Goal: Browse casually

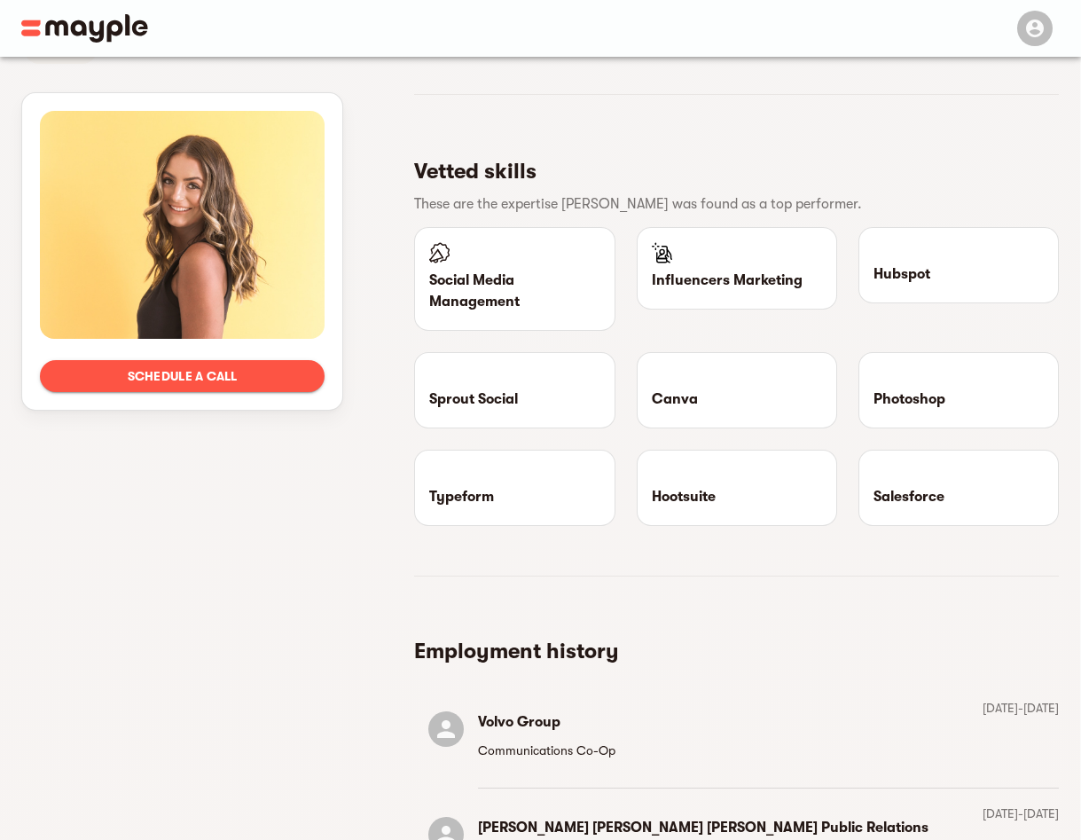
scroll to position [1119, 0]
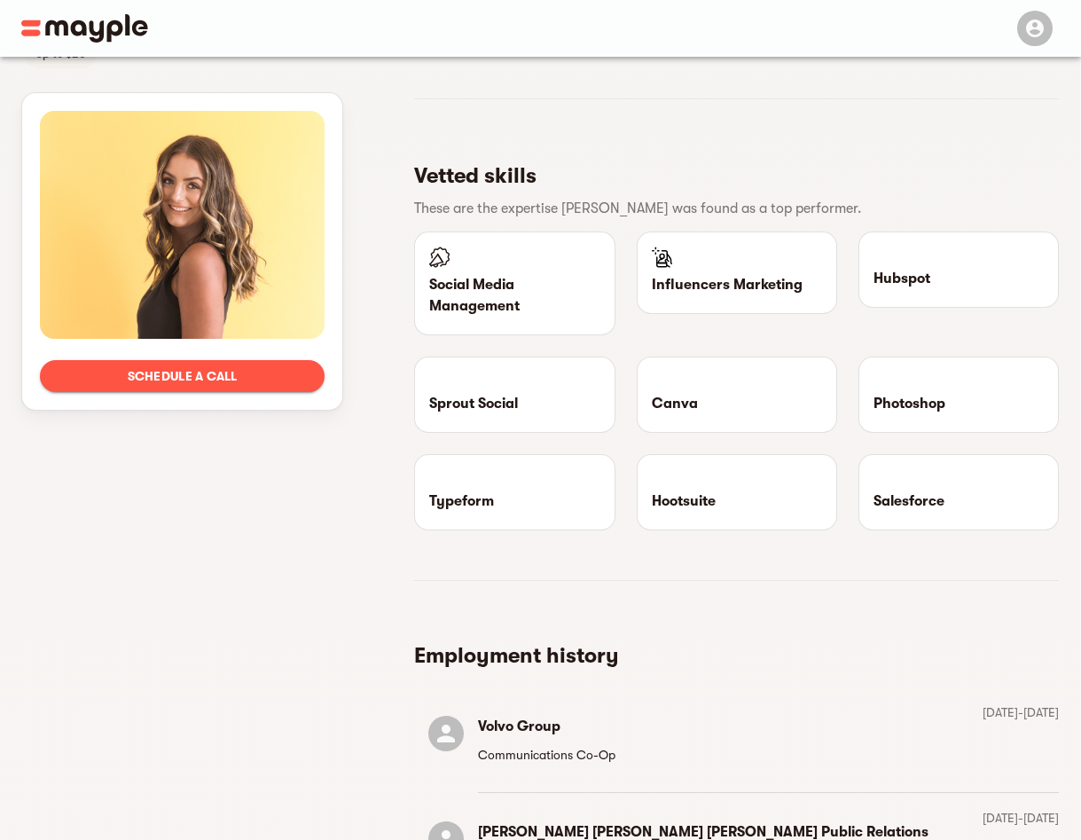
click at [542, 300] on p "Social Media Management" at bounding box center [514, 295] width 170 height 43
click at [484, 274] on p "Social Media Management" at bounding box center [514, 295] width 170 height 43
